Goal: Task Accomplishment & Management: Use online tool/utility

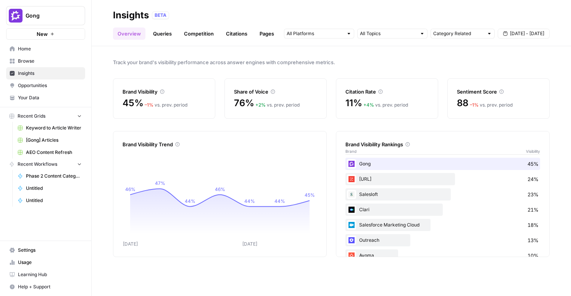
click at [41, 151] on span "AEO Content Refresh" at bounding box center [54, 152] width 56 height 7
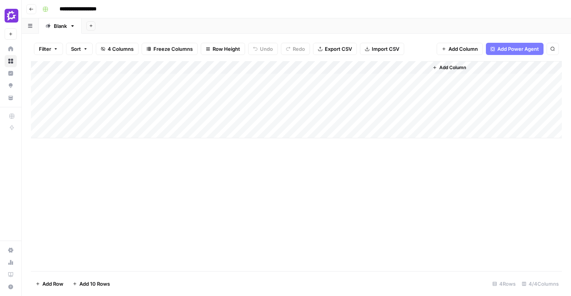
click at [82, 133] on div "Add Column" at bounding box center [296, 99] width 531 height 77
paste input "**********"
type input "**********"
click at [254, 119] on div "Add Column" at bounding box center [296, 106] width 531 height 90
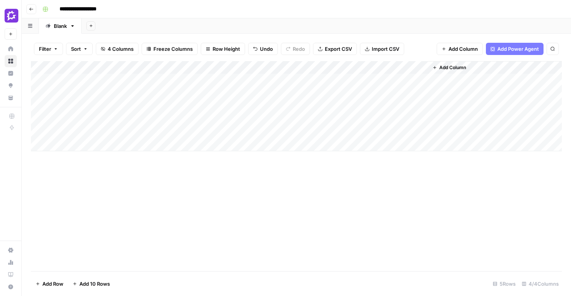
click at [264, 153] on div "Add Column" at bounding box center [296, 166] width 531 height 210
click at [32, 11] on button "Go back" at bounding box center [31, 9] width 10 height 10
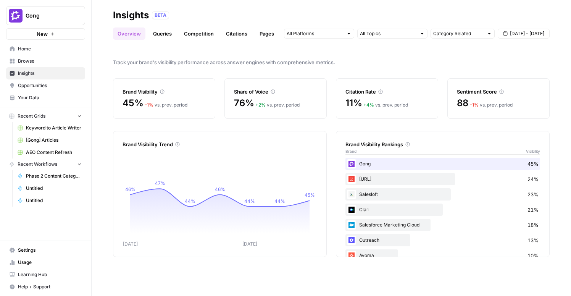
click at [29, 52] on link "Home" at bounding box center [45, 49] width 79 height 12
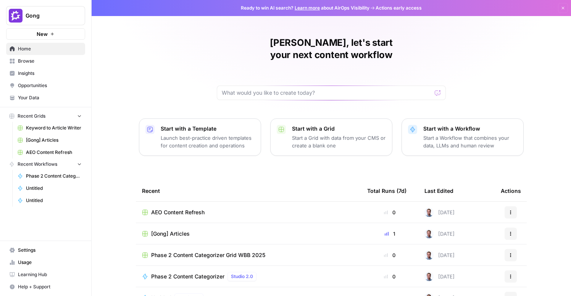
scroll to position [55, 0]
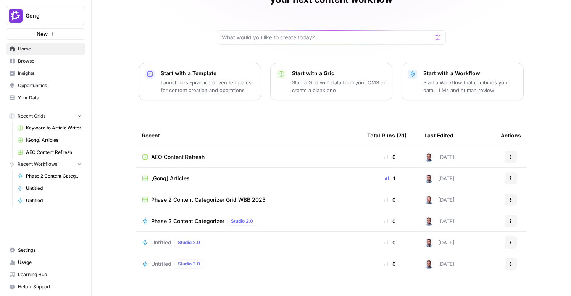
click at [27, 63] on span "Browse" at bounding box center [50, 61] width 64 height 7
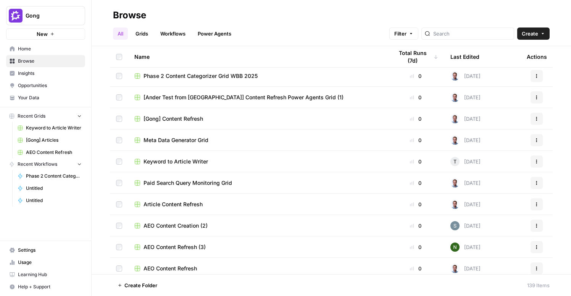
scroll to position [211, 0]
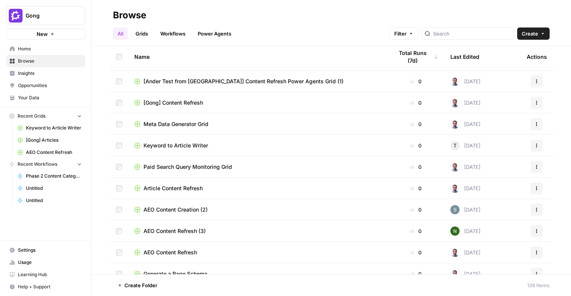
click at [205, 109] on td "[Gong] Content Refresh" at bounding box center [257, 102] width 259 height 21
click at [190, 100] on span "[Gong] Content Refresh" at bounding box center [173, 103] width 60 height 8
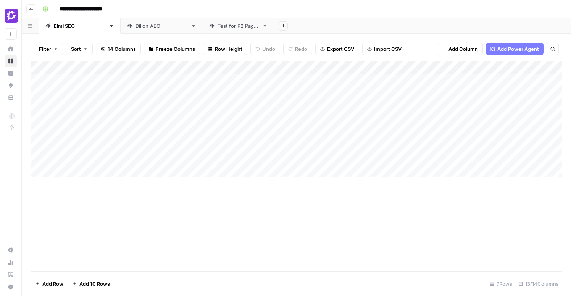
click at [135, 24] on div "Dillon AEO" at bounding box center [161, 26] width 52 height 8
click at [125, 151] on div "Add Column" at bounding box center [296, 119] width 531 height 116
type input "**********"
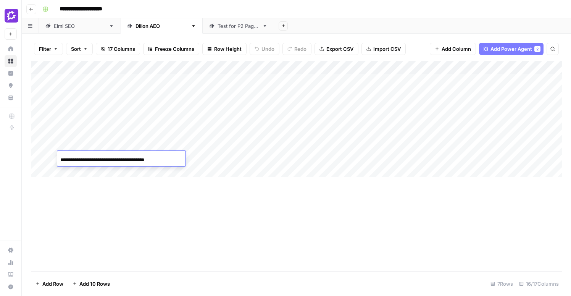
click at [187, 201] on div "Add Column" at bounding box center [296, 166] width 531 height 210
click at [272, 158] on div "Add Column" at bounding box center [296, 119] width 531 height 116
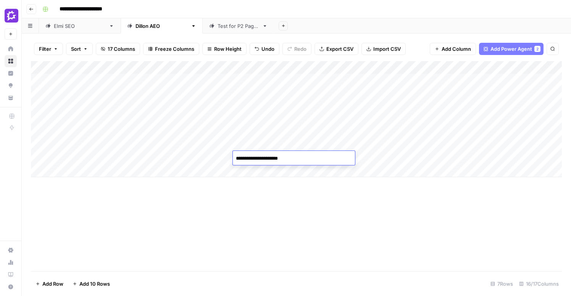
type textarea "**********"
click at [200, 158] on div "Add Column" at bounding box center [296, 119] width 531 height 116
click at [29, 11] on button "Go back" at bounding box center [31, 9] width 10 height 10
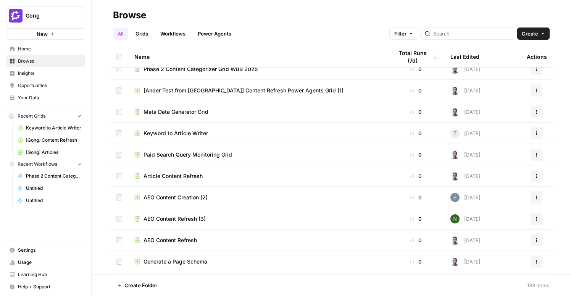
scroll to position [228, 0]
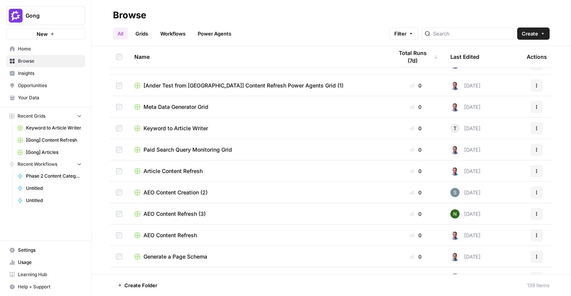
click at [183, 214] on span "AEO Content Refresh (3)" at bounding box center [174, 214] width 62 height 8
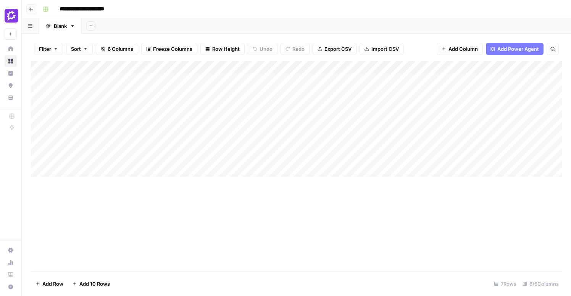
click at [288, 158] on div "Add Column" at bounding box center [296, 119] width 531 height 116
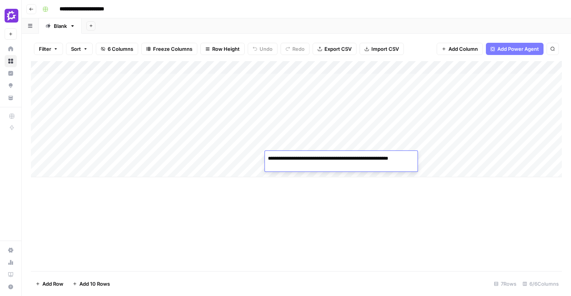
click at [226, 199] on div "Add Column" at bounding box center [296, 166] width 531 height 210
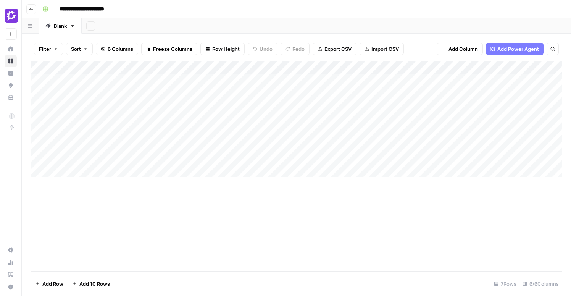
click at [29, 10] on icon "button" at bounding box center [31, 9] width 5 height 5
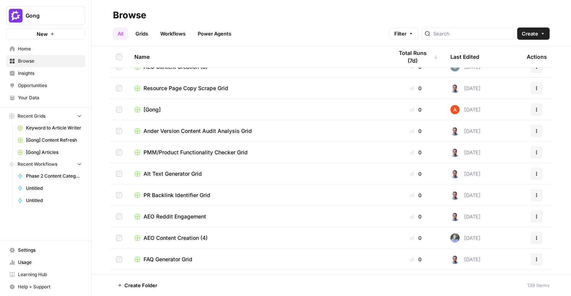
scroll to position [568, 0]
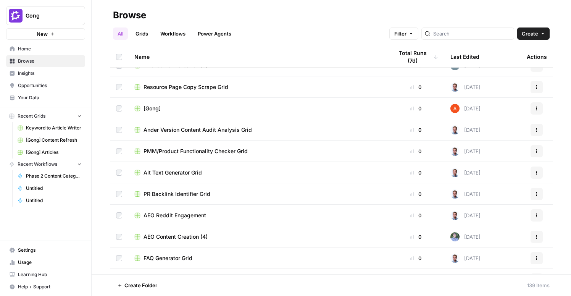
click at [195, 238] on span "AEO Content Creation (4)" at bounding box center [175, 237] width 64 height 8
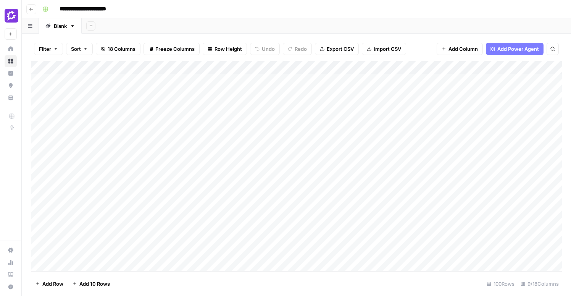
click at [30, 7] on icon "button" at bounding box center [31, 9] width 5 height 5
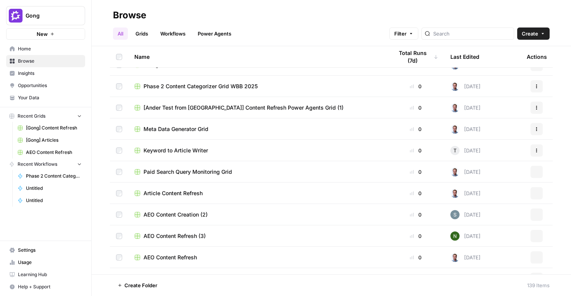
scroll to position [338, 0]
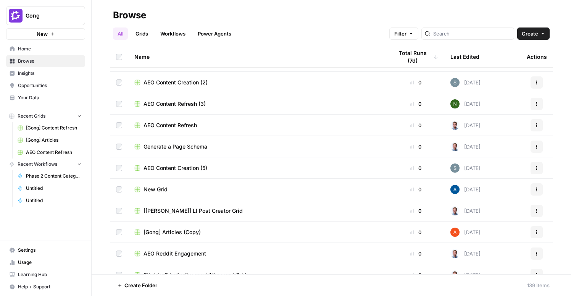
click at [103, 215] on div "Name Total Runs (7d) Last Edited Actions [Gong] Content Refresh 1 Today Actions…" at bounding box center [331, 160] width 479 height 228
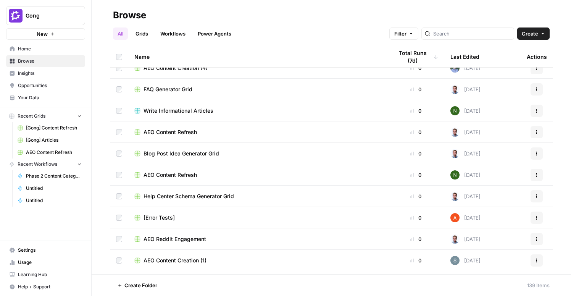
scroll to position [745, 0]
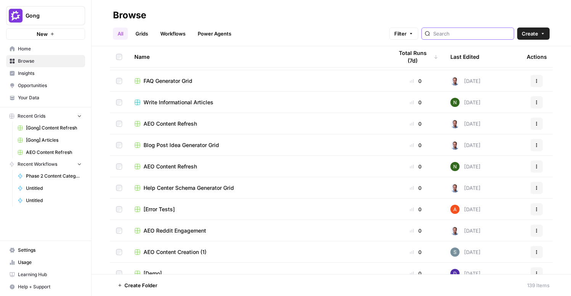
click at [456, 34] on input "search" at bounding box center [471, 34] width 77 height 8
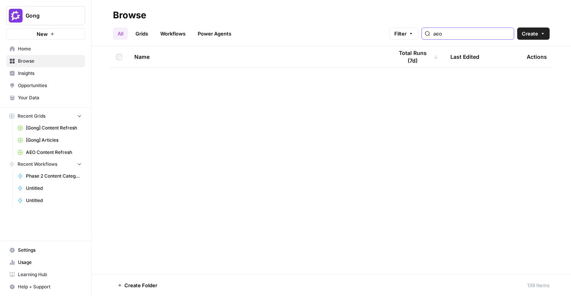
type input "aeo"
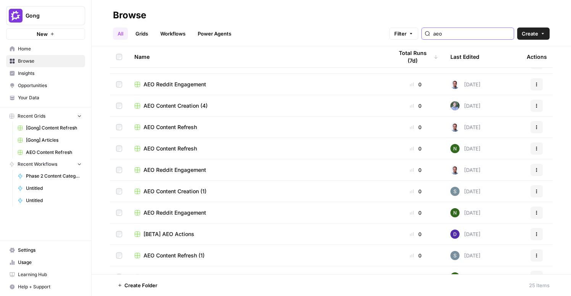
scroll to position [120, 0]
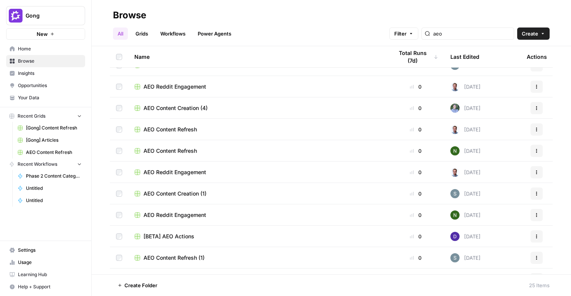
click at [163, 239] on span "[BETA] AEO Actions" at bounding box center [168, 236] width 51 height 8
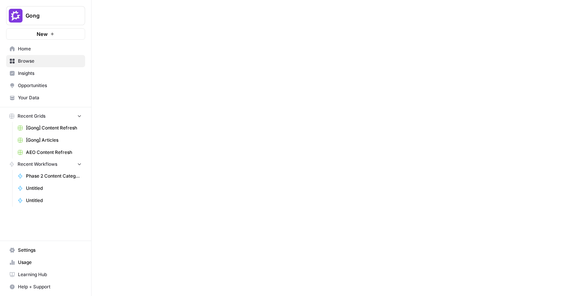
click at [163, 239] on div at bounding box center [331, 148] width 479 height 296
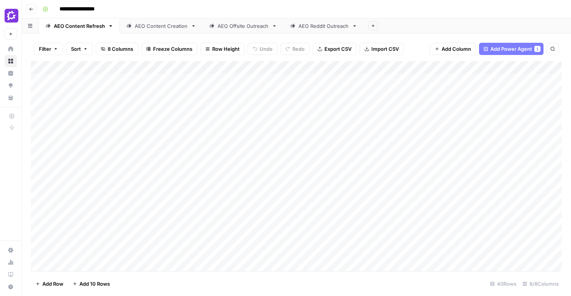
click at [31, 10] on icon "button" at bounding box center [31, 9] width 5 height 5
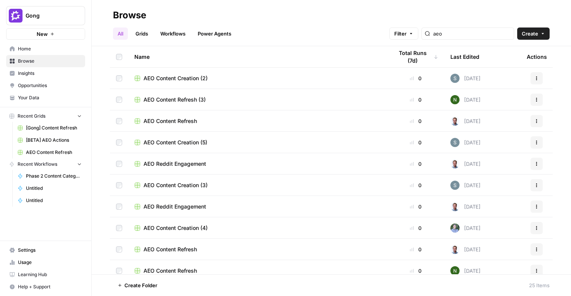
click at [93, 113] on div "Name Total Runs (7d) Last Edited Actions AEO Content Creation (2) 0 13 days ago…" at bounding box center [331, 160] width 479 height 228
click at [185, 76] on span "AEO Content Creation (2)" at bounding box center [175, 78] width 64 height 8
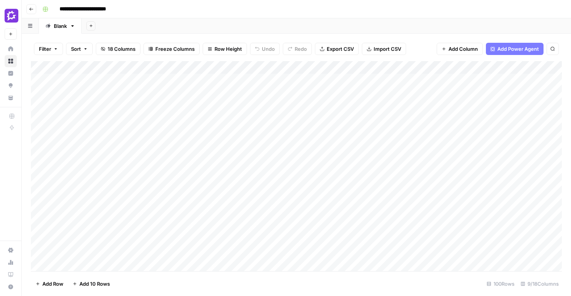
click at [31, 7] on icon "button" at bounding box center [31, 9] width 5 height 5
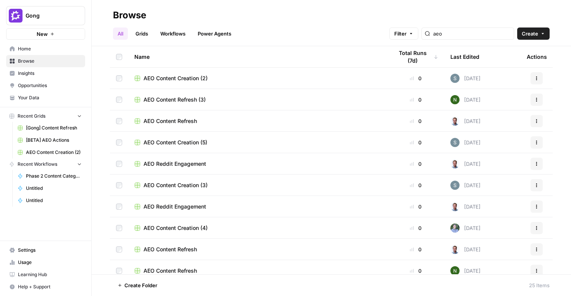
click at [40, 129] on span "[Gong] Content Refresh" at bounding box center [54, 127] width 56 height 7
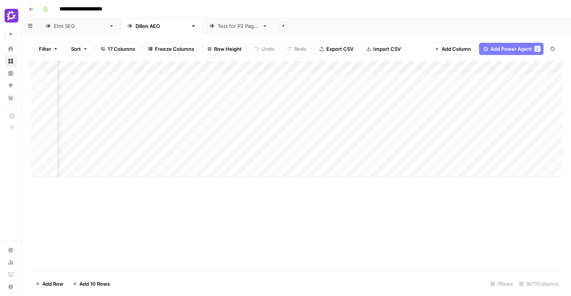
scroll to position [0, 344]
click at [166, 156] on div "Add Column" at bounding box center [296, 119] width 531 height 116
click at [305, 159] on div "Add Column" at bounding box center [296, 119] width 531 height 116
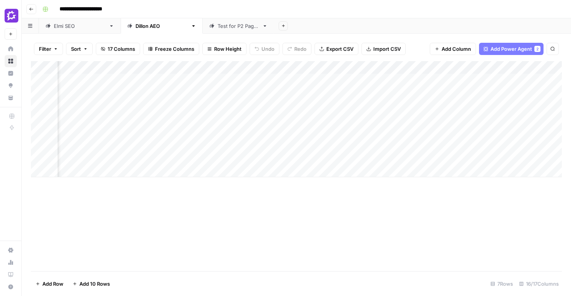
click at [259, 158] on div "Add Column" at bounding box center [296, 119] width 531 height 116
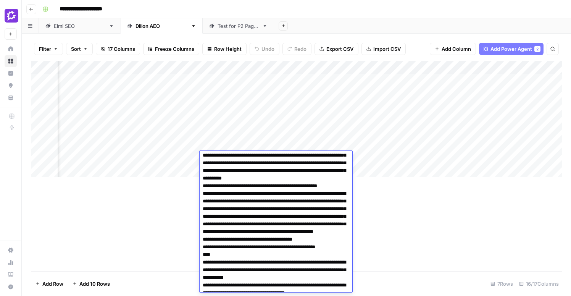
scroll to position [1083, 0]
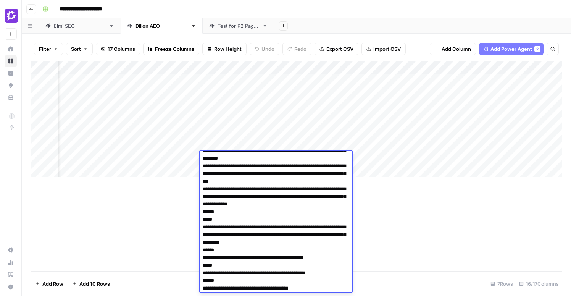
click at [425, 210] on div "Add Column" at bounding box center [296, 166] width 531 height 210
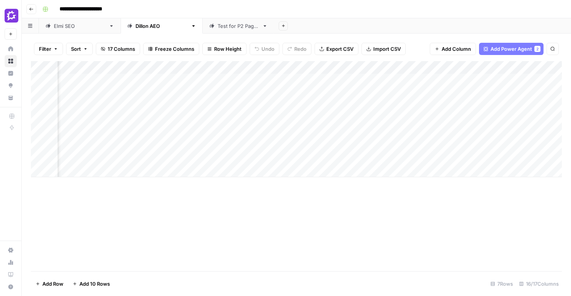
scroll to position [0, 335]
click at [331, 68] on div "Add Column" at bounding box center [296, 119] width 531 height 116
click at [457, 219] on div "Add Column" at bounding box center [296, 166] width 531 height 210
click at [370, 156] on div "Add Column" at bounding box center [296, 119] width 531 height 116
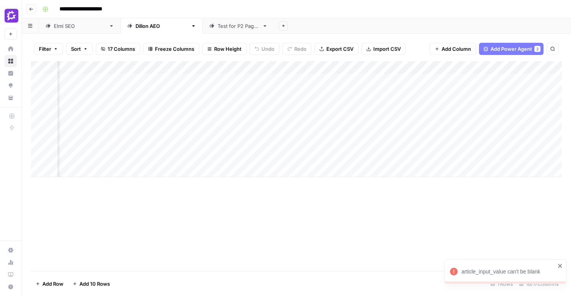
click at [561, 266] on icon "close" at bounding box center [560, 266] width 4 height 4
click at [371, 158] on div "Add Column" at bounding box center [296, 119] width 531 height 116
click at [351, 157] on div at bounding box center [373, 158] width 70 height 14
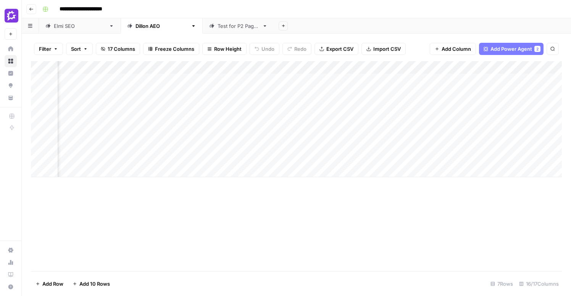
click at [388, 157] on div at bounding box center [373, 158] width 70 height 14
click at [347, 156] on div at bounding box center [373, 158] width 70 height 14
click at [366, 158] on div at bounding box center [373, 158] width 70 height 14
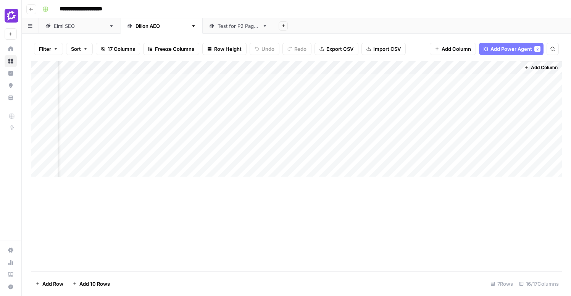
click at [366, 158] on div at bounding box center [373, 158] width 70 height 14
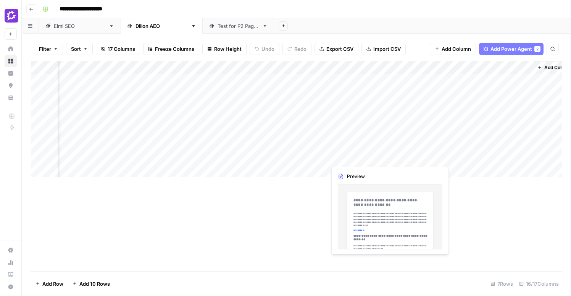
click at [371, 156] on div "Add Column" at bounding box center [296, 119] width 531 height 116
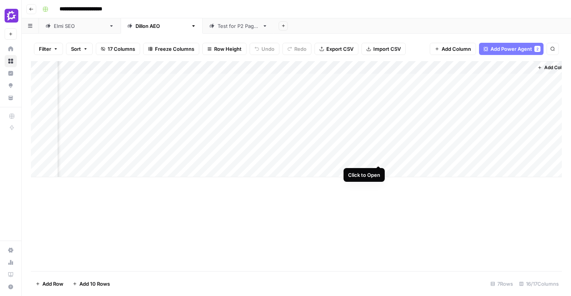
click at [379, 159] on div "Add Column" at bounding box center [296, 119] width 531 height 116
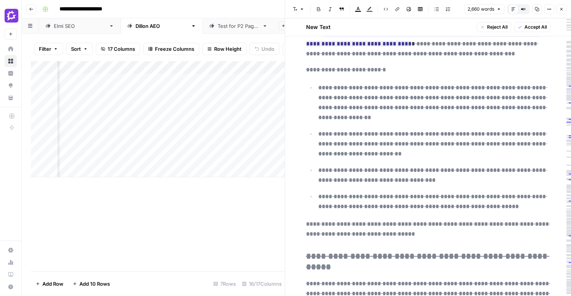
scroll to position [4965, 0]
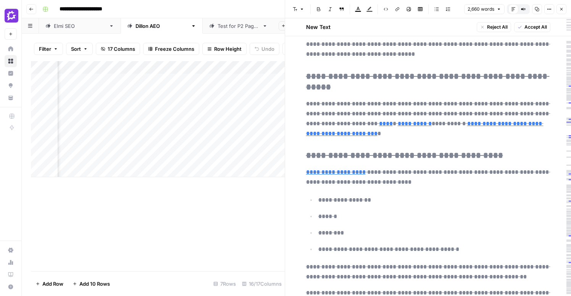
click at [561, 11] on button "Close" at bounding box center [561, 9] width 10 height 10
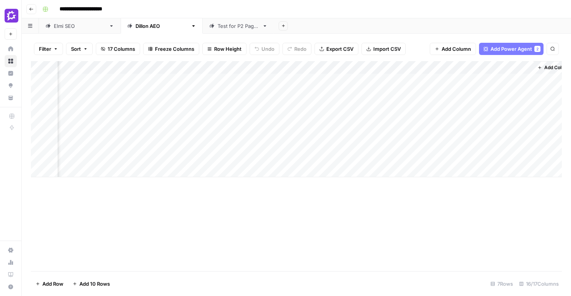
click at [454, 156] on div "Add Column" at bounding box center [296, 119] width 531 height 116
click at [454, 156] on div at bounding box center [430, 158] width 70 height 14
click at [335, 236] on div "Add Column" at bounding box center [296, 166] width 531 height 210
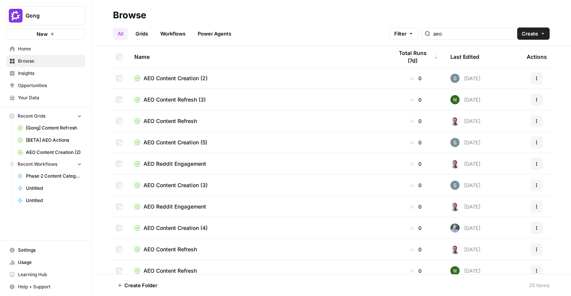
click at [186, 77] on span "AEO Content Creation (2)" at bounding box center [175, 78] width 64 height 8
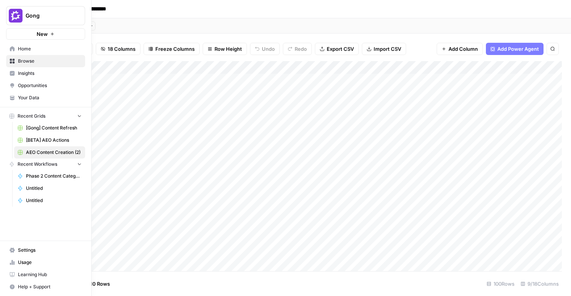
click at [10, 50] on icon at bounding box center [12, 48] width 5 height 5
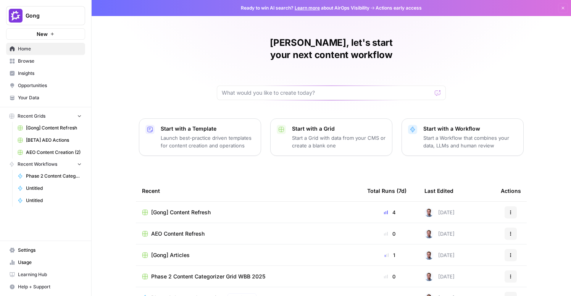
scroll to position [55, 0]
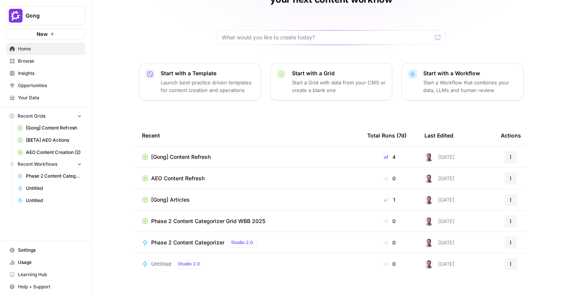
click at [24, 160] on button "Recent Workflows" at bounding box center [45, 163] width 79 height 11
click at [33, 64] on span "Browse" at bounding box center [50, 61] width 64 height 7
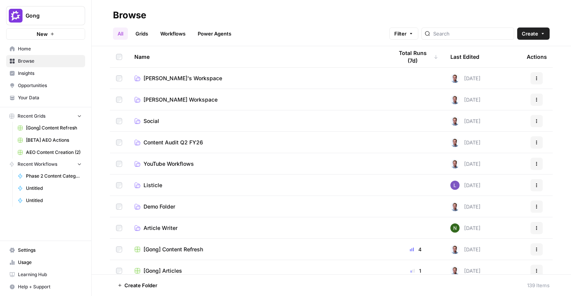
click at [175, 43] on header "Browse All Grids Workflows Power Agents Filter Create" at bounding box center [331, 23] width 479 height 46
click at [175, 35] on link "Workflows" at bounding box center [173, 33] width 34 height 12
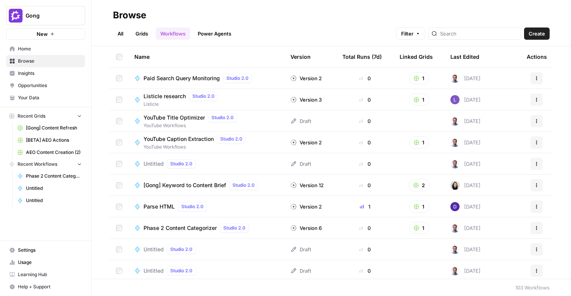
click at [368, 57] on div "Total Runs (7d)" at bounding box center [361, 56] width 39 height 21
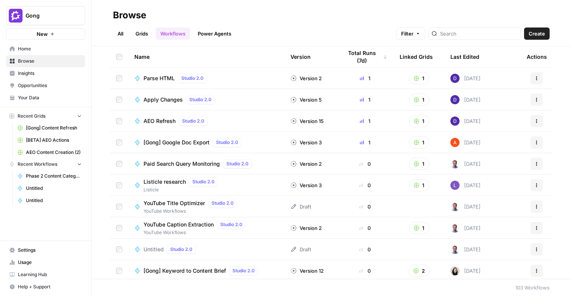
click at [459, 59] on div "Last Edited" at bounding box center [464, 56] width 29 height 21
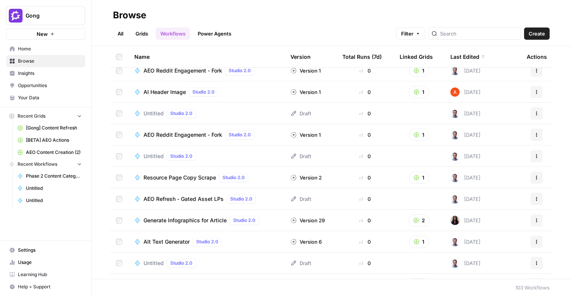
scroll to position [328, 0]
click at [206, 198] on span "AEO Refresh - Gated Asset LPs" at bounding box center [183, 199] width 80 height 8
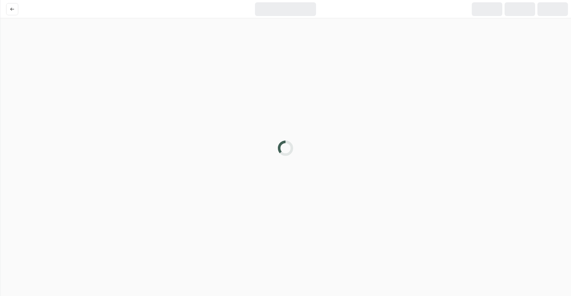
click at [206, 198] on div at bounding box center [285, 148] width 571 height 296
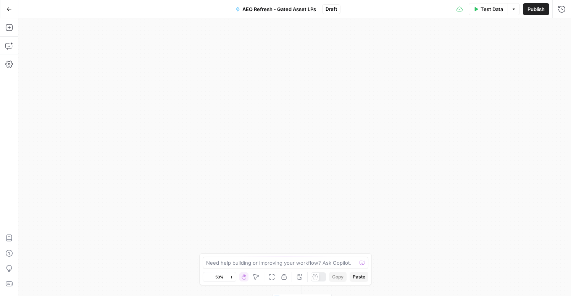
click at [510, 10] on button "Options" at bounding box center [513, 9] width 12 height 12
click at [383, 58] on div "true false true false true false true false true false true false true false Wo…" at bounding box center [294, 156] width 552 height 277
click at [7, 11] on icon "button" at bounding box center [8, 8] width 5 height 5
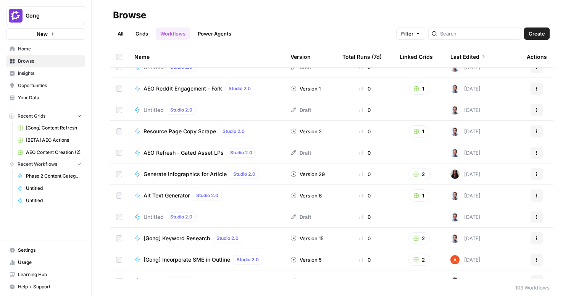
scroll to position [377, 0]
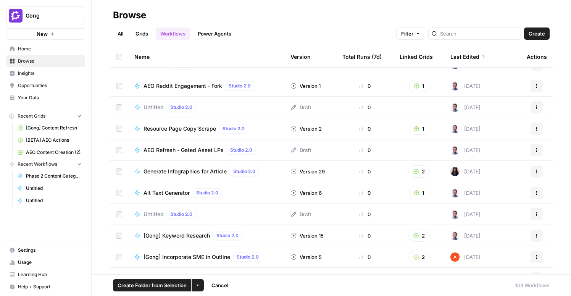
click at [197, 282] on button "More Options" at bounding box center [197, 285] width 12 height 12
click at [532, 145] on button "Actions" at bounding box center [536, 150] width 12 height 12
click at [116, 147] on td at bounding box center [119, 149] width 18 height 21
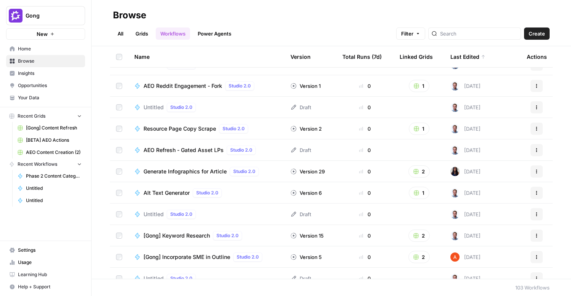
click at [535, 150] on icon "button" at bounding box center [536, 150] width 5 height 5
click at [515, 170] on span "Edit in Studio" at bounding box center [502, 168] width 61 height 8
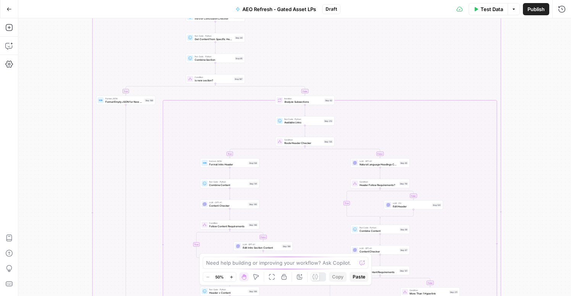
click at [303, 11] on span "AEO Refresh - Gated Asset LPs" at bounding box center [279, 9] width 74 height 8
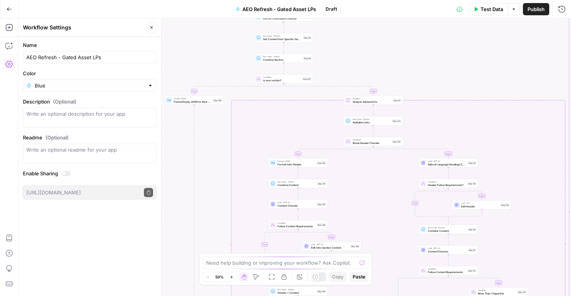
click at [331, 11] on span "Draft" at bounding box center [330, 9] width 11 height 7
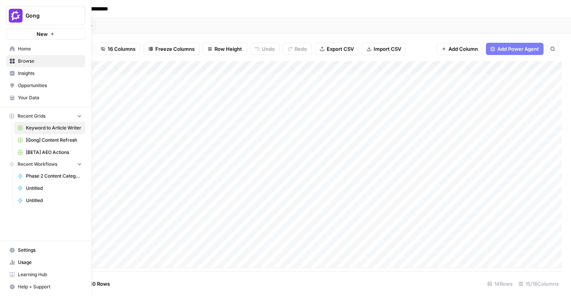
click at [45, 153] on span "[BETA] AEO Actions" at bounding box center [54, 152] width 56 height 7
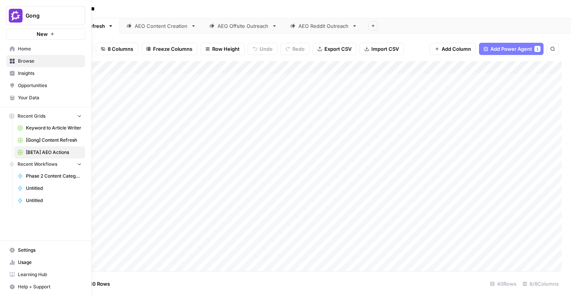
click at [26, 74] on span "Insights" at bounding box center [50, 73] width 64 height 7
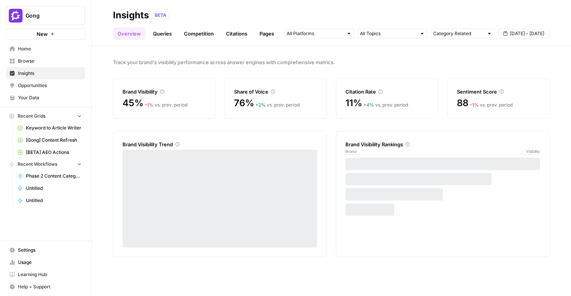
click at [39, 86] on span "Opportunities" at bounding box center [50, 85] width 64 height 7
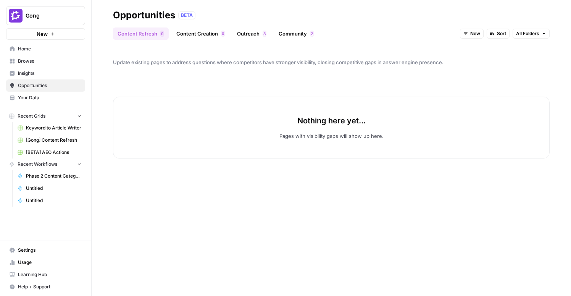
click at [26, 61] on span "Browse" at bounding box center [50, 61] width 64 height 7
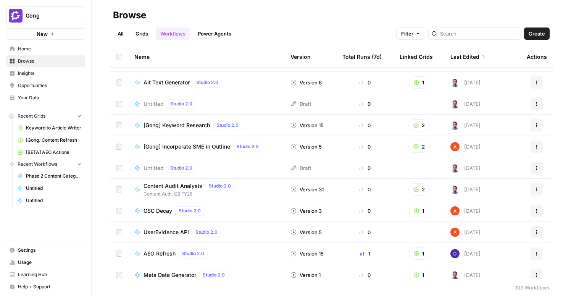
scroll to position [412, 0]
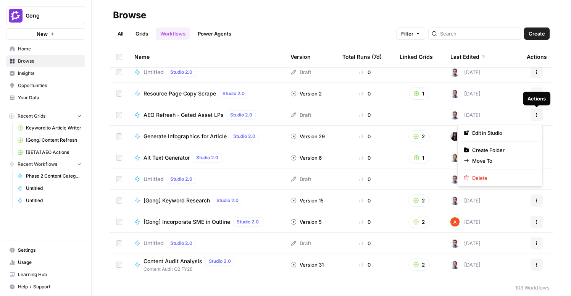
click at [536, 115] on icon "button" at bounding box center [536, 115] width 5 height 5
click at [265, 114] on div "AEO Refresh - Gated Asset LPs Studio 2.0" at bounding box center [206, 114] width 144 height 9
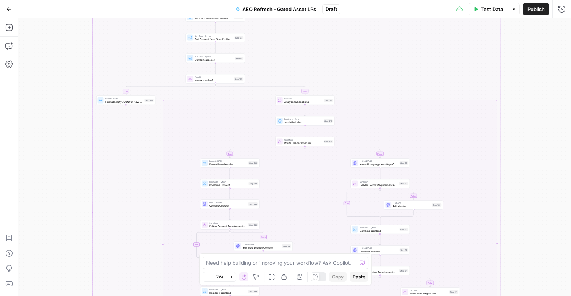
click at [334, 7] on span "Draft" at bounding box center [330, 9] width 11 height 7
click at [310, 9] on span "AEO Refresh - Gated Asset LPs" at bounding box center [279, 9] width 74 height 8
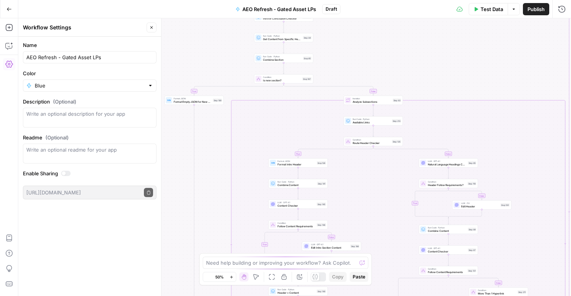
click at [335, 9] on span "Draft" at bounding box center [330, 9] width 11 height 7
click at [249, 9] on span "AEO Refresh - Gated Asset LPs" at bounding box center [279, 9] width 74 height 8
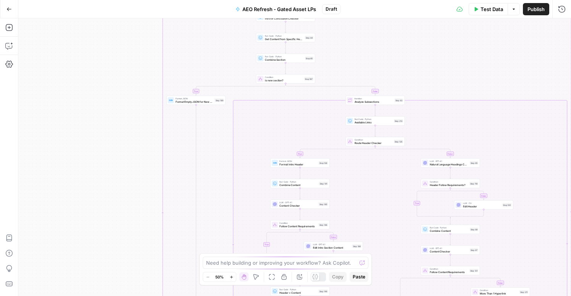
click at [31, 29] on div "true false false false true false false true false true false true true true Wo…" at bounding box center [294, 156] width 552 height 277
click at [243, 8] on span "AEO Refresh - Gated Asset LPs" at bounding box center [279, 9] width 74 height 8
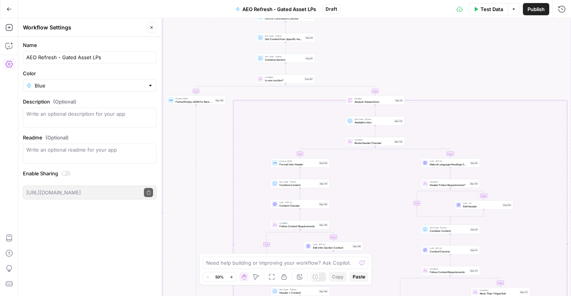
click at [334, 8] on span "Draft" at bounding box center [330, 9] width 11 height 7
click at [513, 9] on icon "button" at bounding box center [513, 8] width 2 height 1
click at [541, 11] on span "Publish" at bounding box center [535, 9] width 17 height 8
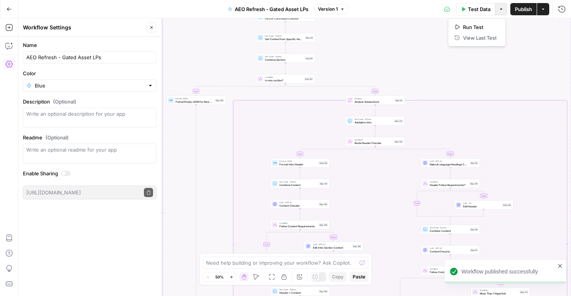
click at [502, 5] on button "Options" at bounding box center [501, 9] width 12 height 12
click at [344, 10] on icon "button" at bounding box center [342, 9] width 5 height 5
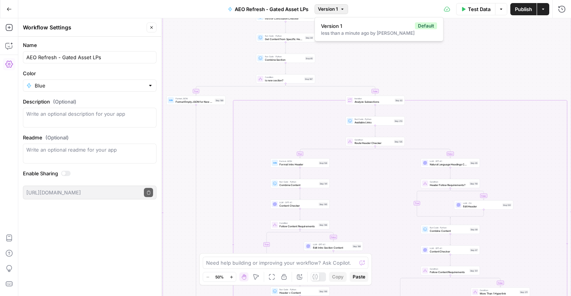
click at [302, 7] on span "AEO Refresh - Gated Asset LPs" at bounding box center [272, 9] width 74 height 8
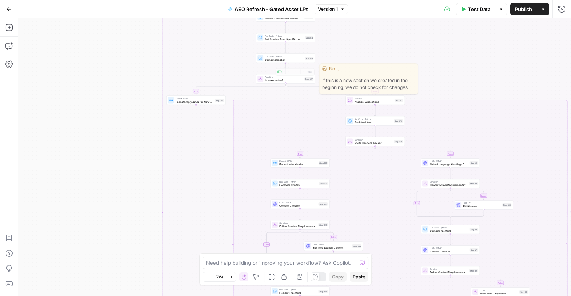
click at [214, 51] on div "true false false false true false false true false true false true true true Wo…" at bounding box center [294, 156] width 552 height 277
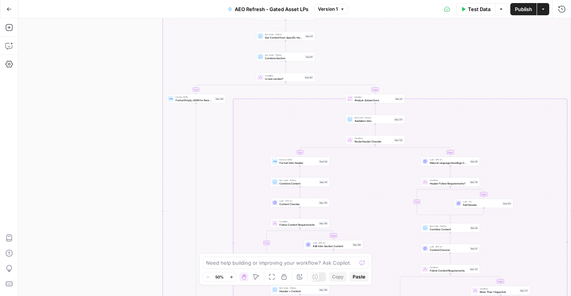
click at [143, 95] on div "true false false false true false false true false true false true true true Wo…" at bounding box center [294, 156] width 552 height 277
click at [252, 162] on div "true false false false true false false true false true false true true true Wo…" at bounding box center [294, 156] width 552 height 277
click at [8, 27] on icon "button" at bounding box center [8, 27] width 7 height 7
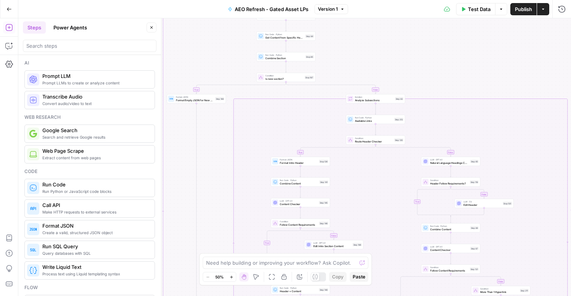
click at [10, 12] on button "Go Back" at bounding box center [9, 9] width 14 height 14
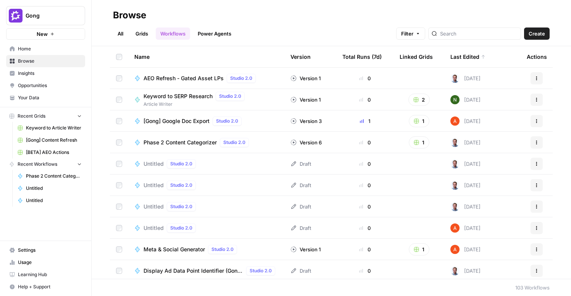
click at [140, 35] on link "Grids" at bounding box center [142, 33] width 22 height 12
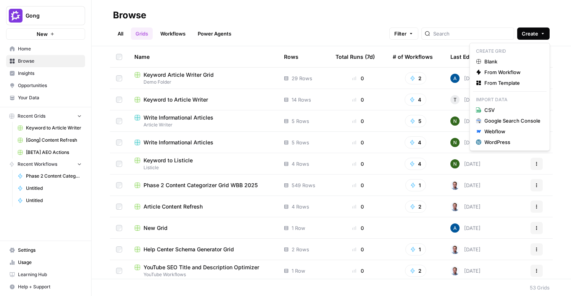
click at [537, 34] on span "Create" at bounding box center [529, 34] width 16 height 8
click at [519, 63] on span "Blank" at bounding box center [512, 62] width 56 height 8
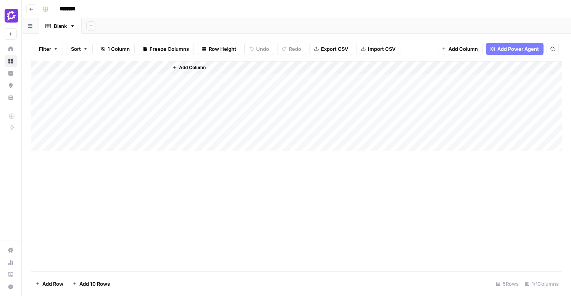
click at [468, 49] on span "Add Column" at bounding box center [462, 49] width 29 height 8
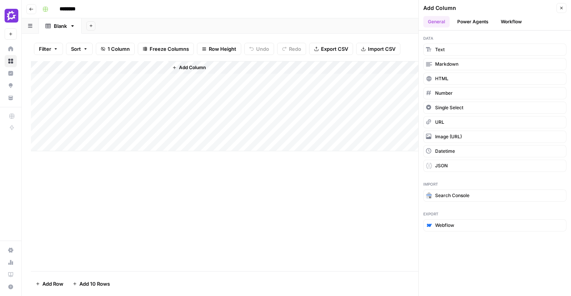
click at [510, 21] on button "Workflow" at bounding box center [511, 21] width 30 height 11
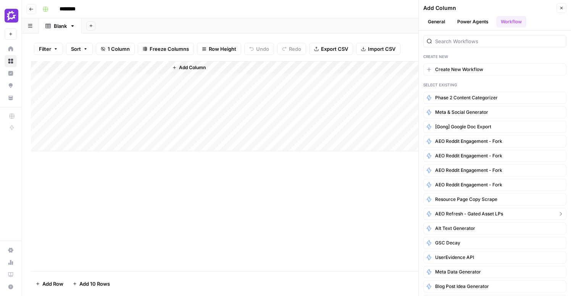
click at [494, 214] on span "AEO Refresh - Gated Asset LPs" at bounding box center [469, 213] width 68 height 7
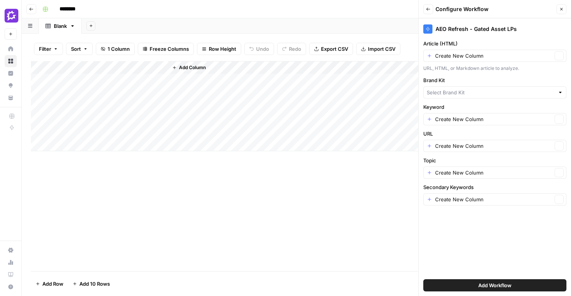
type input "Gong"
click at [486, 56] on input "Article (HTML)" at bounding box center [493, 56] width 117 height 8
type input "Create New Column"
click at [491, 36] on div "AEO Refresh - Gated Asset LPs Article (HTML) Create New Column Clear URL, HTML,…" at bounding box center [494, 156] width 152 height 277
click at [487, 283] on span "Add Workflow" at bounding box center [494, 285] width 33 height 8
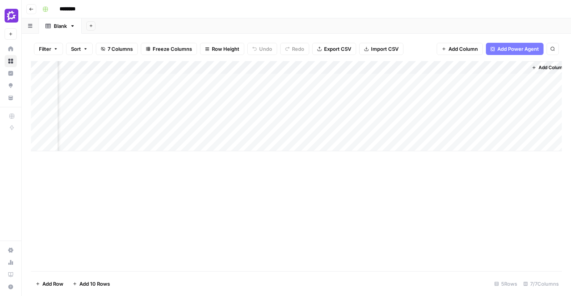
scroll to position [0, 308]
click at [503, 68] on div "Add Column" at bounding box center [296, 106] width 531 height 90
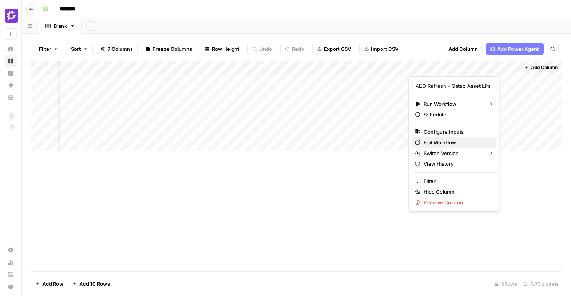
click at [451, 143] on span "Edit Workflow" at bounding box center [456, 142] width 67 height 8
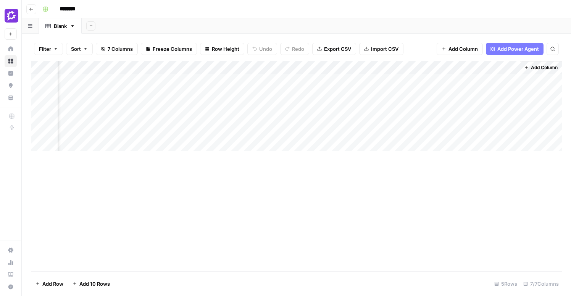
click at [503, 67] on div "Add Column" at bounding box center [296, 106] width 531 height 90
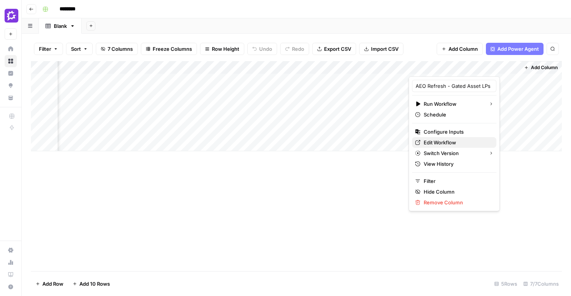
click at [435, 140] on span "Edit Workflow" at bounding box center [456, 142] width 67 height 8
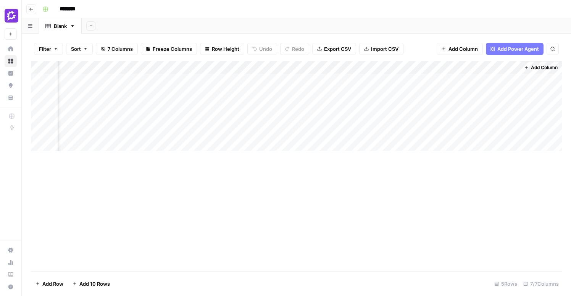
scroll to position [0, 0]
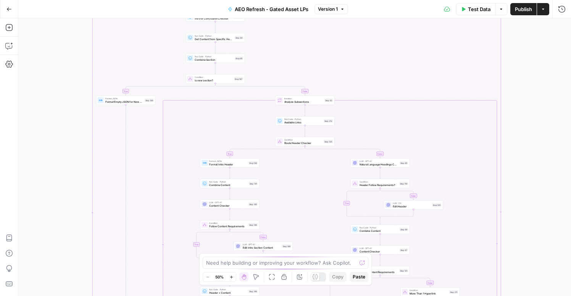
click at [305, 8] on span "AEO Refresh - Gated Asset LPs" at bounding box center [272, 9] width 74 height 8
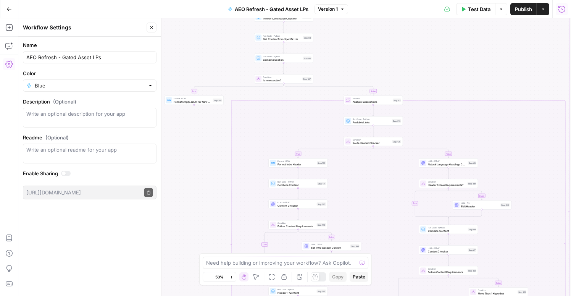
click at [561, 8] on icon "button" at bounding box center [562, 9] width 8 height 8
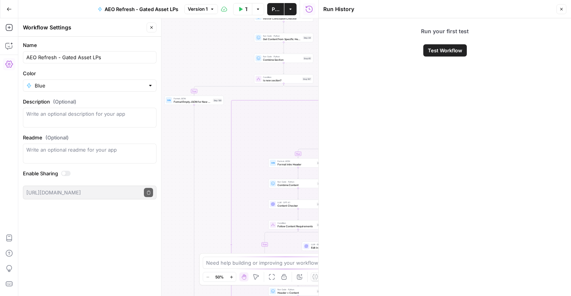
click at [561, 8] on icon "button" at bounding box center [561, 9] width 5 height 5
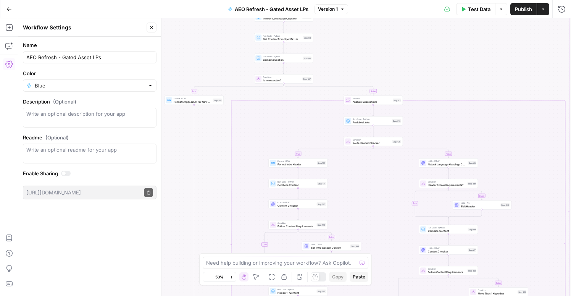
click at [153, 29] on icon "button" at bounding box center [151, 27] width 5 height 5
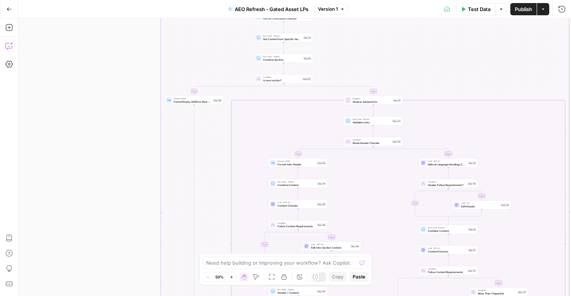
click at [8, 44] on icon "button" at bounding box center [9, 46] width 8 height 8
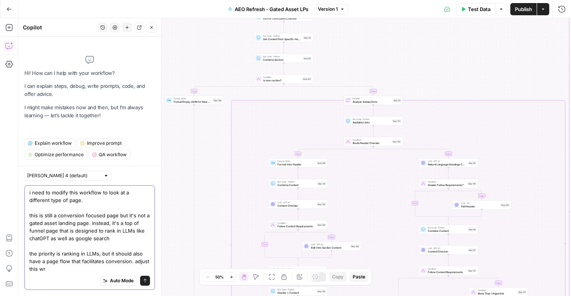
click at [134, 263] on textarea "i need to modify this workflow to look at a different type of page. this is sti…" at bounding box center [89, 230] width 121 height 84
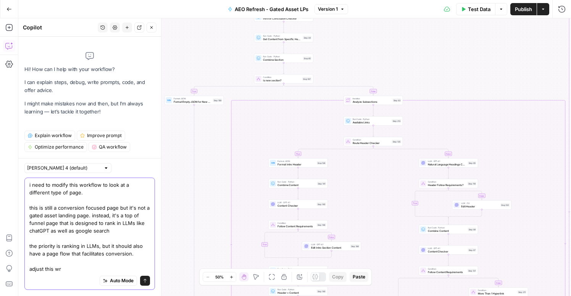
click at [100, 271] on textarea "i need to modify this workflow to look at a different type of page. this is sti…" at bounding box center [89, 227] width 121 height 92
type textarea "i need to modify this workflow to look at a different type of page. this is sti…"
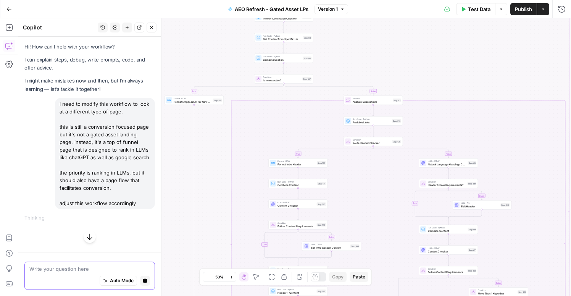
click at [100, 271] on textarea at bounding box center [89, 269] width 121 height 8
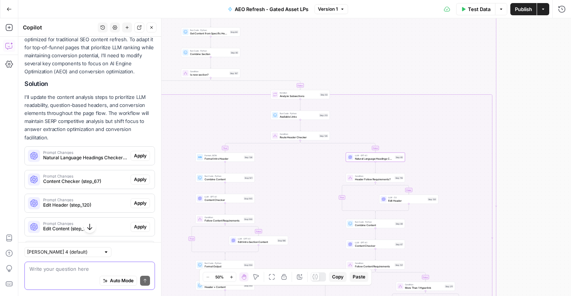
scroll to position [187, 0]
click at [140, 153] on span "Apply" at bounding box center [140, 154] width 13 height 7
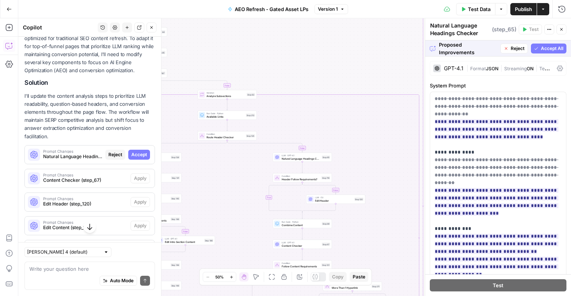
click at [558, 49] on span "Accept All" at bounding box center [551, 48] width 23 height 7
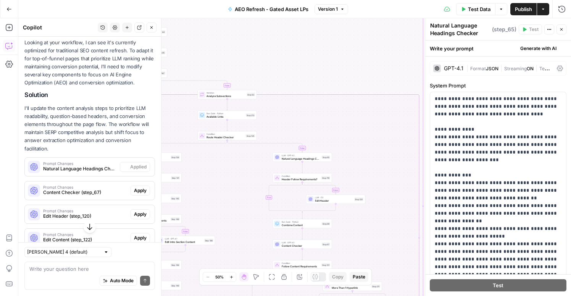
scroll to position [199, 0]
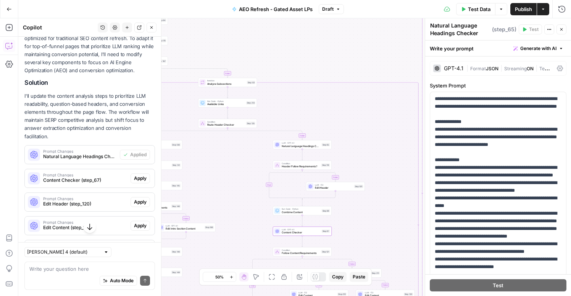
click at [143, 179] on span "Apply" at bounding box center [140, 178] width 13 height 7
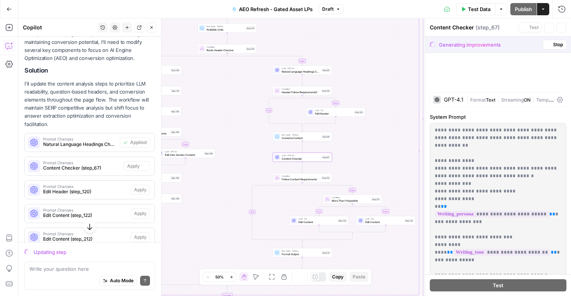
scroll to position [187, 0]
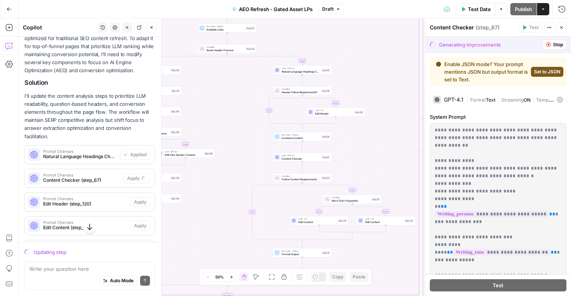
click at [549, 72] on span "Set to JSON" at bounding box center [547, 71] width 26 height 7
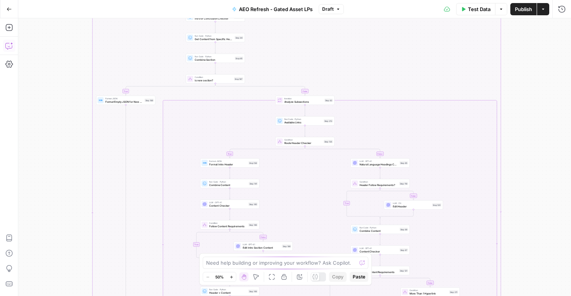
click at [13, 45] on button "Copilot" at bounding box center [9, 46] width 12 height 12
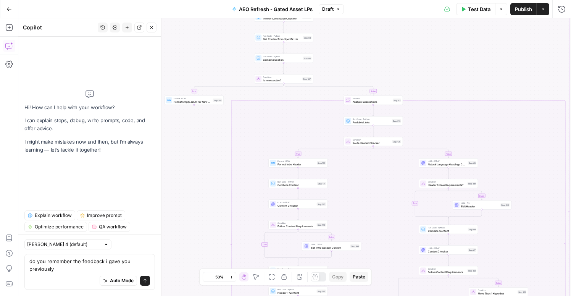
type textarea "do you remember the feedback i gave you previously?"
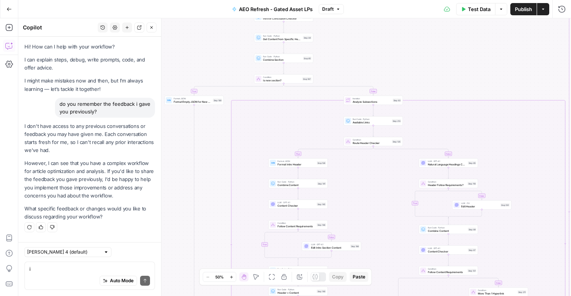
type textarea "i"
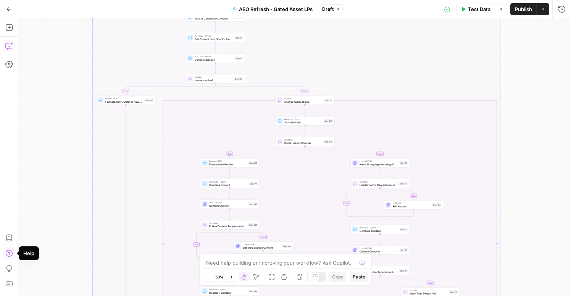
click at [9, 45] on icon "button" at bounding box center [9, 46] width 8 height 8
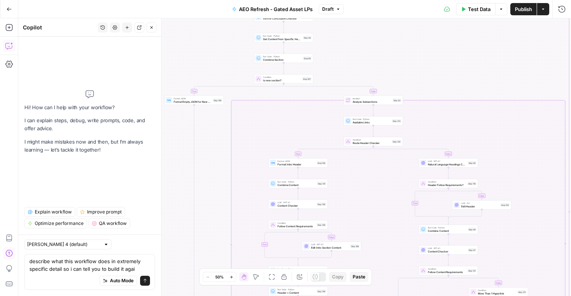
type textarea "describe what this workflow does in extremely specific detail so i can tell you…"
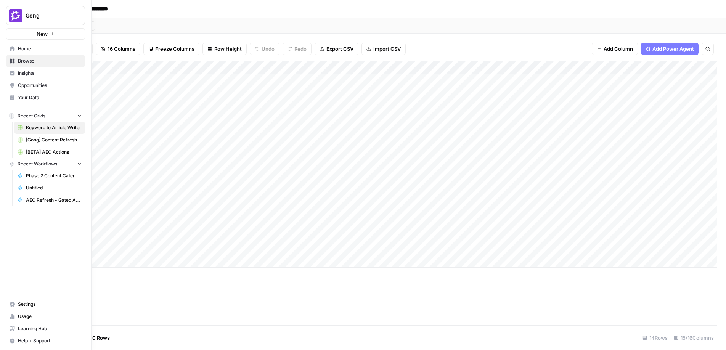
click at [11, 50] on icon at bounding box center [12, 48] width 5 height 5
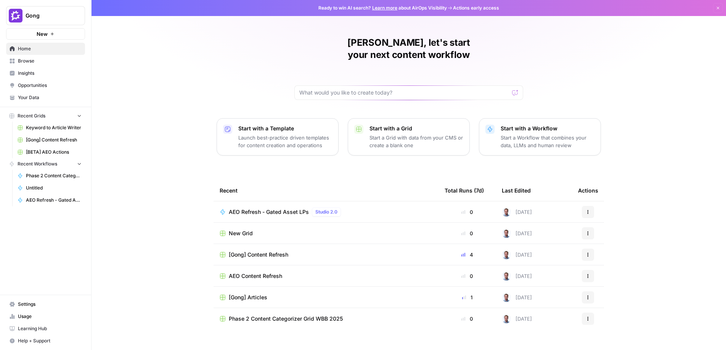
click at [252, 208] on span "AEO Refresh - Gated Asset LPs" at bounding box center [269, 212] width 80 height 8
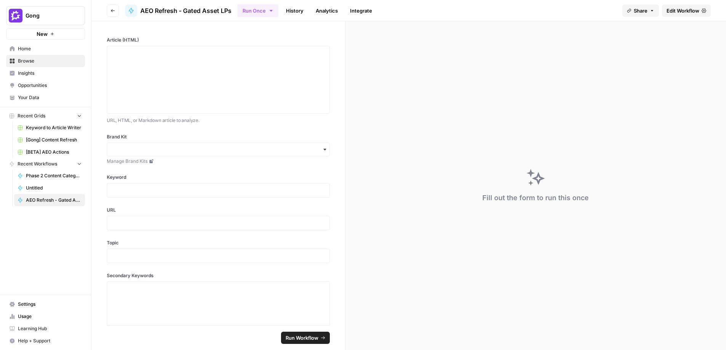
click at [570, 15] on link "Edit Workflow" at bounding box center [686, 11] width 49 height 12
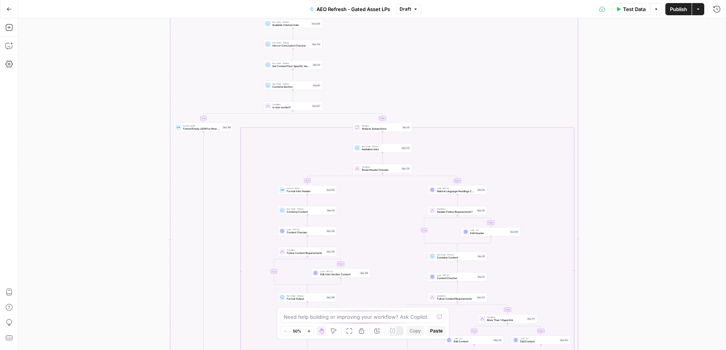
click at [5, 7] on button "Go Back" at bounding box center [9, 9] width 14 height 14
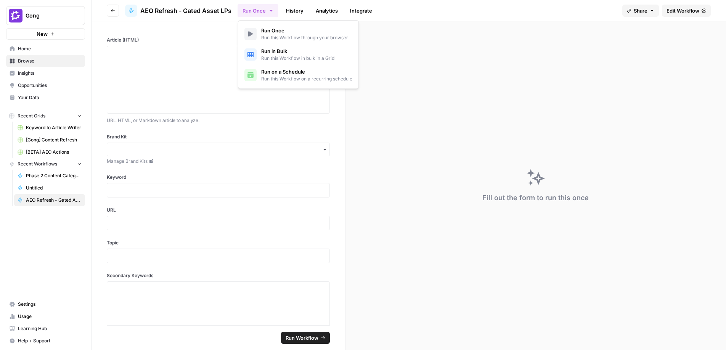
click at [271, 11] on icon "button" at bounding box center [271, 11] width 6 height 6
click at [570, 6] on link "Edit Workflow" at bounding box center [686, 11] width 49 height 12
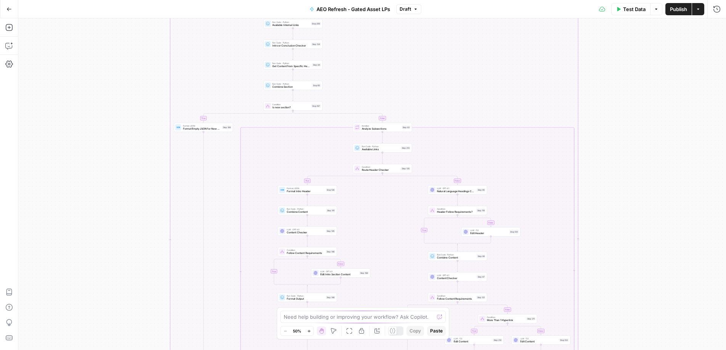
click at [570, 12] on button "Options" at bounding box center [656, 9] width 12 height 12
click at [370, 295] on textarea at bounding box center [359, 317] width 150 height 8
click at [11, 43] on icon "button" at bounding box center [9, 46] width 8 height 8
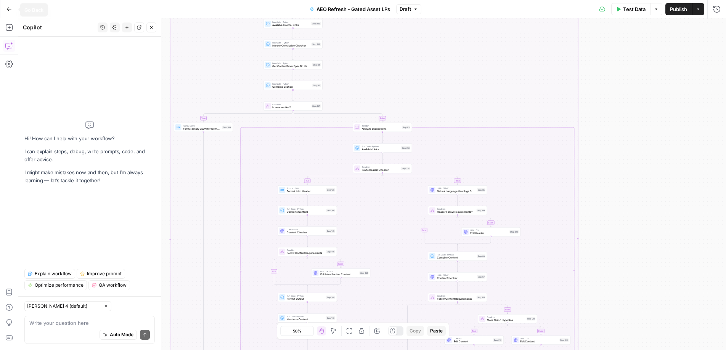
click at [9, 10] on icon "button" at bounding box center [8, 8] width 5 height 5
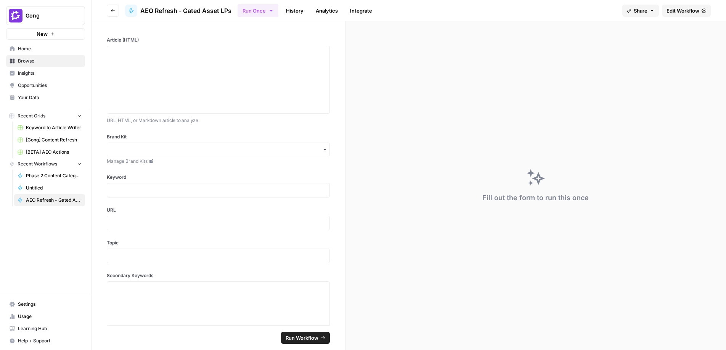
click at [30, 63] on span "Browse" at bounding box center [50, 61] width 64 height 7
